Goal: Task Accomplishment & Management: Manage account settings

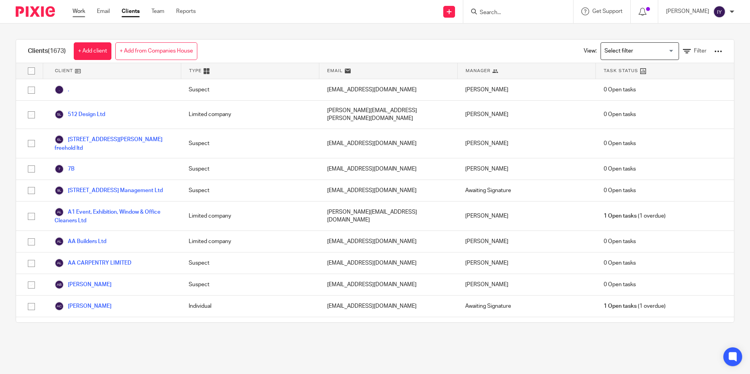
click at [78, 11] on link "Work" at bounding box center [79, 11] width 13 height 8
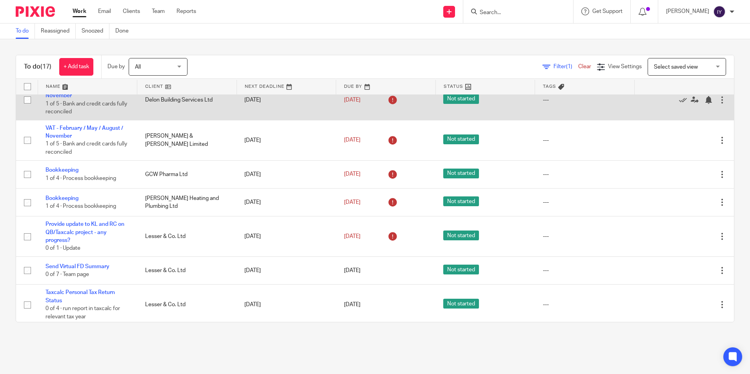
scroll to position [384, 0]
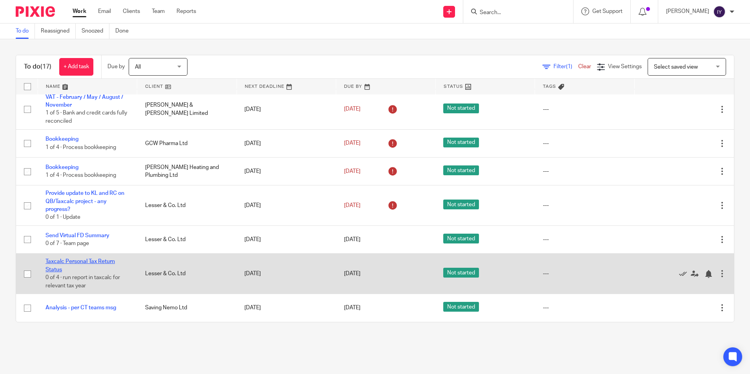
click at [100, 264] on link "Taxcalc Personal Tax Return Status" at bounding box center [79, 265] width 69 height 13
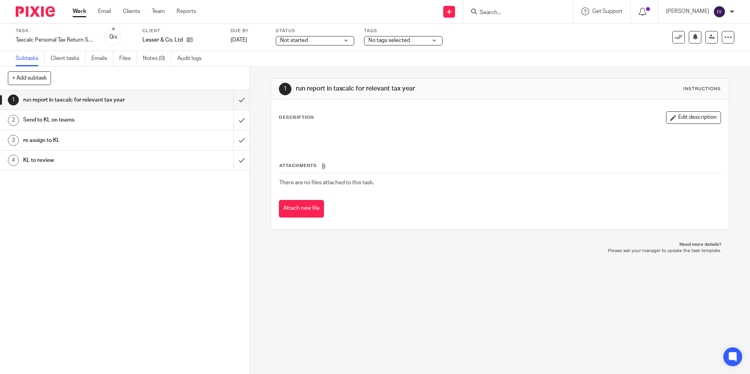
click at [80, 15] on link "Work" at bounding box center [80, 11] width 14 height 8
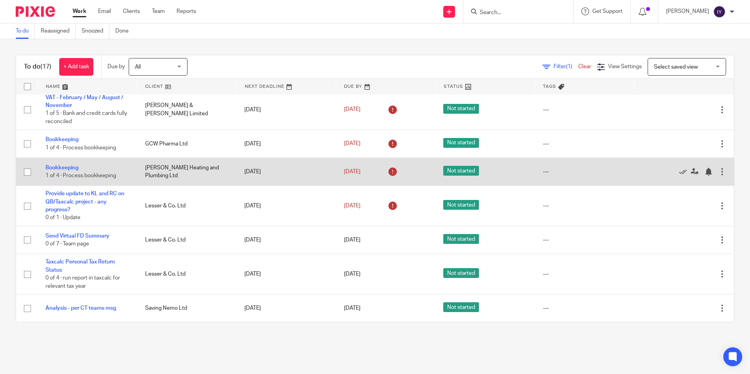
scroll to position [384, 0]
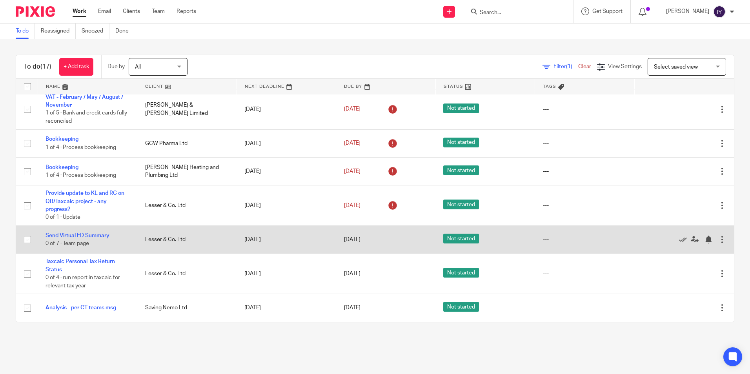
click at [718, 238] on div at bounding box center [722, 240] width 8 height 8
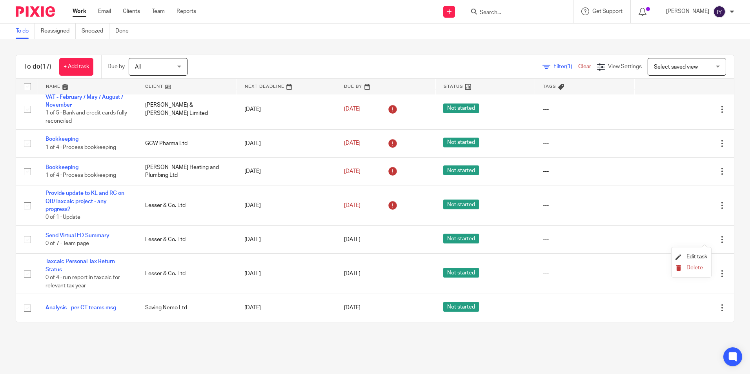
click at [683, 268] on button "Delete" at bounding box center [691, 268] width 32 height 6
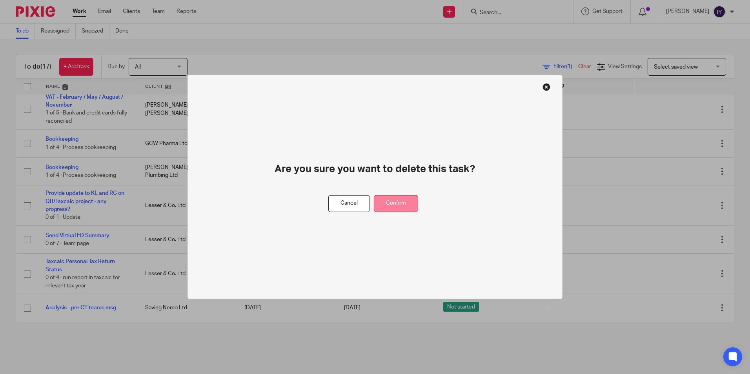
click at [391, 205] on button "Confirm" at bounding box center [396, 203] width 44 height 17
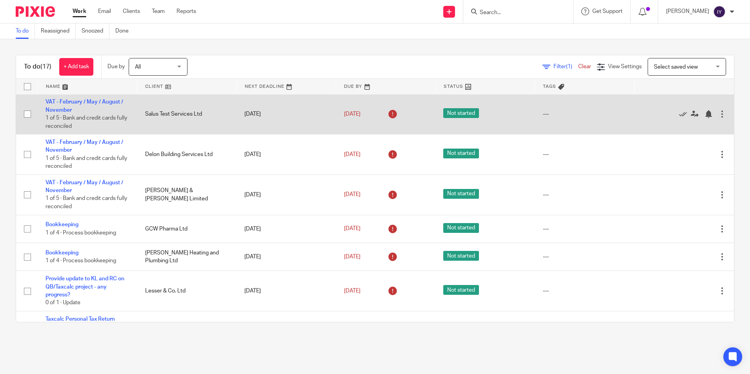
scroll to position [356, 0]
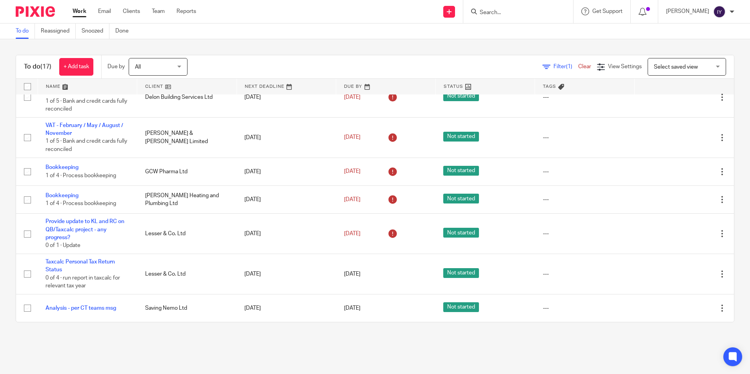
click at [597, 342] on main "To do Reassigned Snoozed Done To do (17) + Add task Due by All All Today Tomorr…" at bounding box center [375, 187] width 750 height 374
click at [243, 50] on div "To do (17) + Add task Due by All All [DATE] [DATE] This week Next week This mon…" at bounding box center [375, 188] width 750 height 299
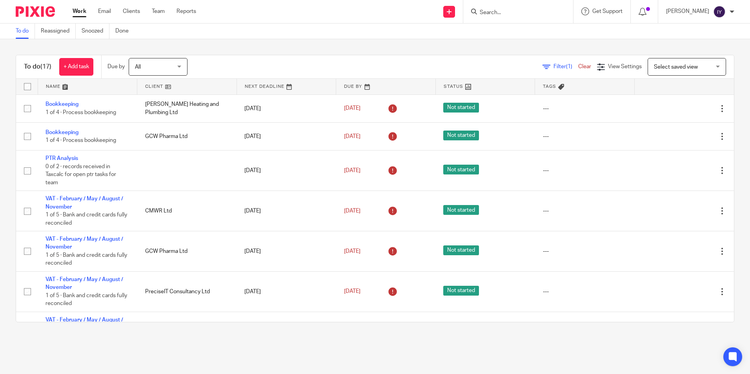
click at [730, 201] on div "To do (17) + Add task Due by All All [DATE] [DATE] This week Next week This mon…" at bounding box center [375, 188] width 750 height 299
